Goal: Information Seeking & Learning: Learn about a topic

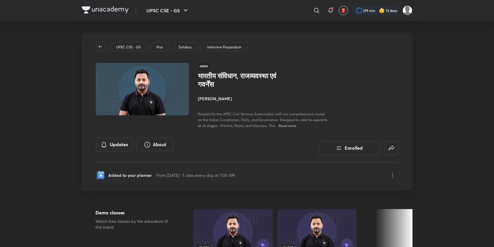
click at [104, 13] on div at bounding box center [105, 10] width 47 height 8
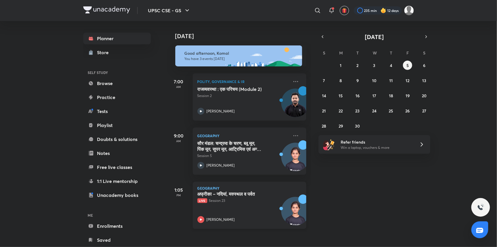
click at [201, 220] on icon at bounding box center [201, 219] width 2 height 2
